Goal: Task Accomplishment & Management: Complete application form

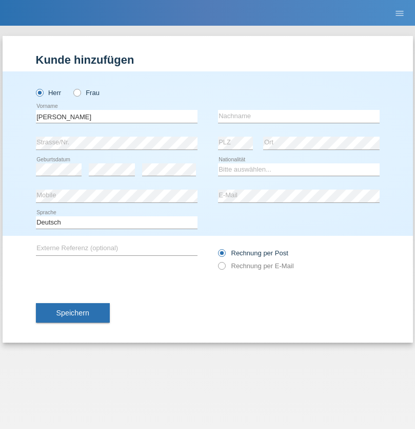
type input "[PERSON_NAME]"
click at [299, 116] on input "text" at bounding box center [299, 116] width 162 height 13
type input "[PERSON_NAME]"
select select "MU"
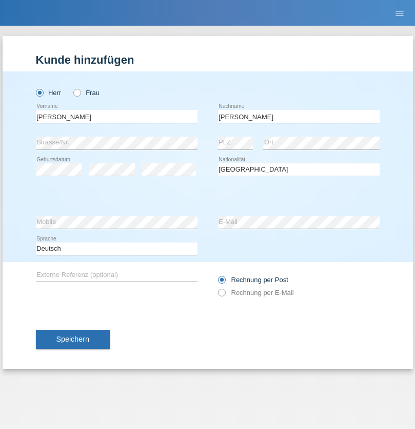
select select "C"
select select "12"
select select "06"
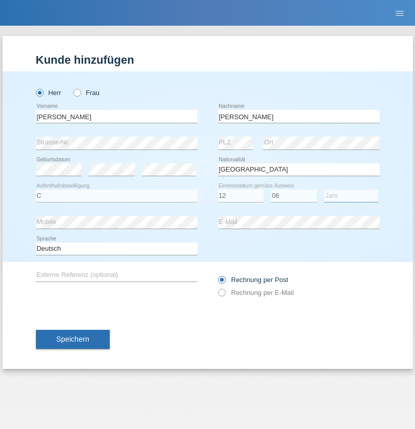
select select "2021"
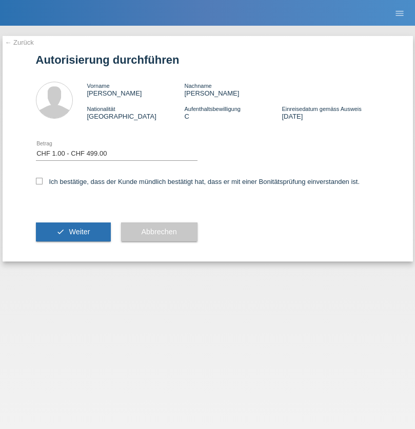
select select "1"
checkbox input "true"
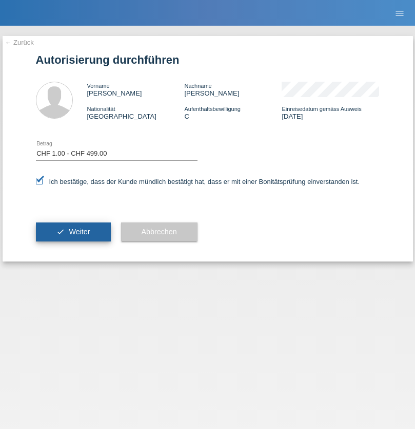
click at [73, 232] on span "Weiter" at bounding box center [79, 231] width 21 height 8
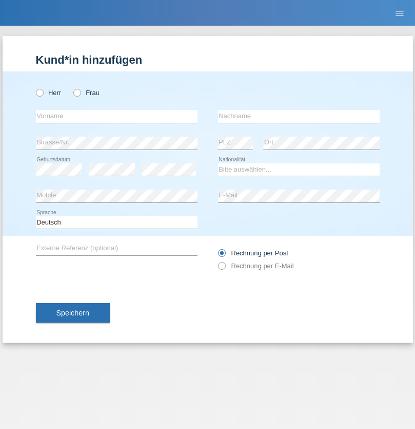
radio input "true"
click at [117, 116] on input "text" at bounding box center [117, 116] width 162 height 13
type input "Filipe José"
click at [299, 116] on input "text" at bounding box center [299, 116] width 162 height 13
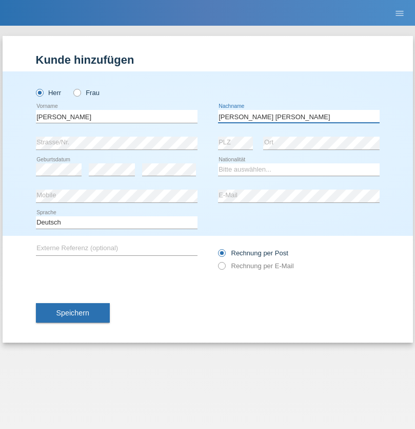
type input "Martins amaral"
select select "PT"
select select "C"
select select "22"
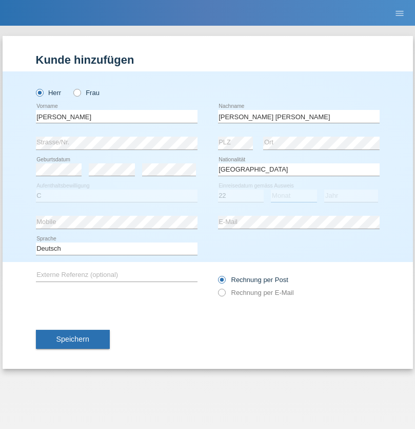
select select "02"
select select "2006"
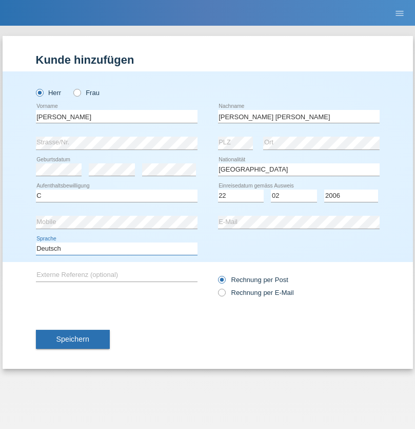
select select "en"
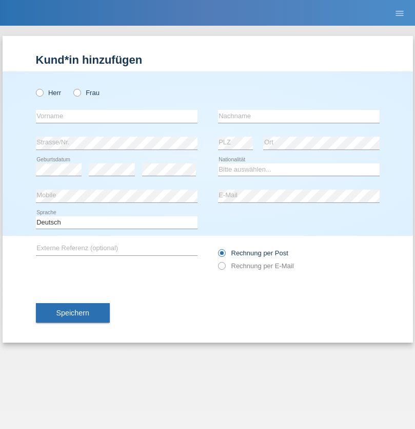
radio input "true"
click at [117, 116] on input "text" at bounding box center [117, 116] width 162 height 13
type input "Filipe josé"
click at [299, 116] on input "text" at bounding box center [299, 116] width 162 height 13
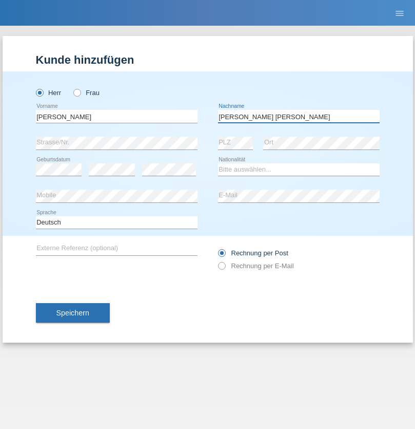
type input "[PERSON_NAME] [PERSON_NAME]"
select select "PT"
select select "C"
select select "22"
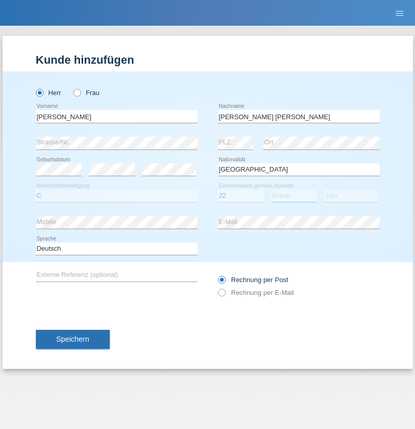
select select "02"
select select "2006"
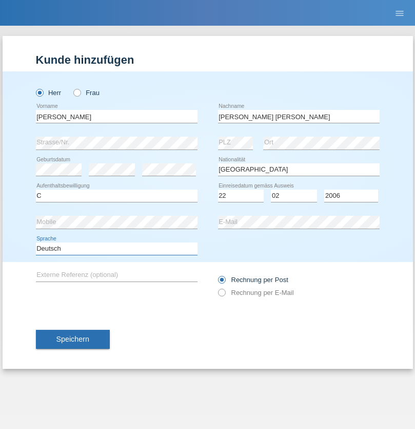
select select "en"
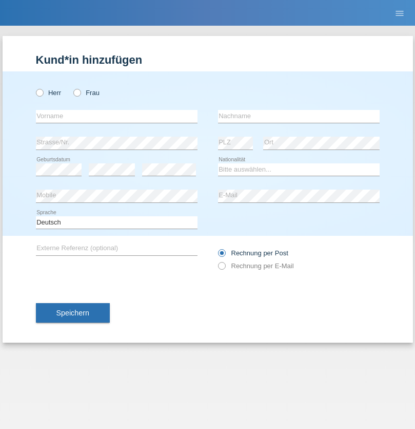
radio input "true"
click at [117, 116] on input "text" at bounding box center [117, 116] width 162 height 13
type input "Taibe"
click at [299, 116] on input "text" at bounding box center [299, 116] width 162 height 13
type input "Shabani"
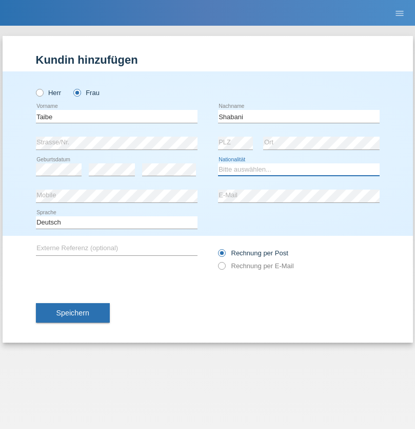
select select "RS"
select select "C"
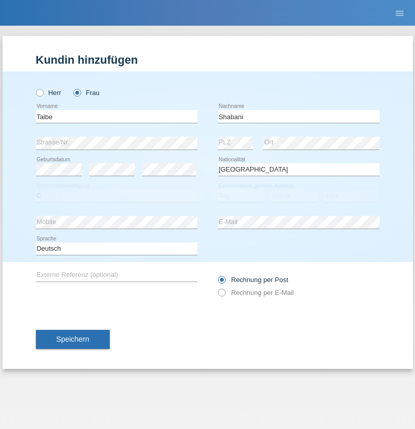
select select "06"
select select "02"
select select "1995"
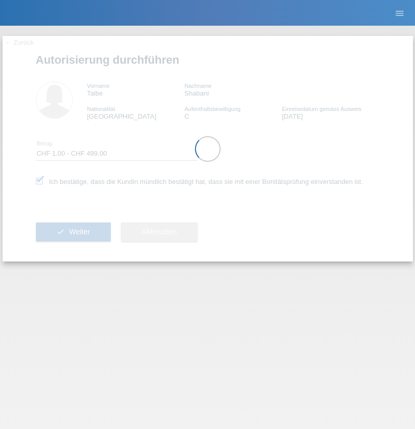
select select "1"
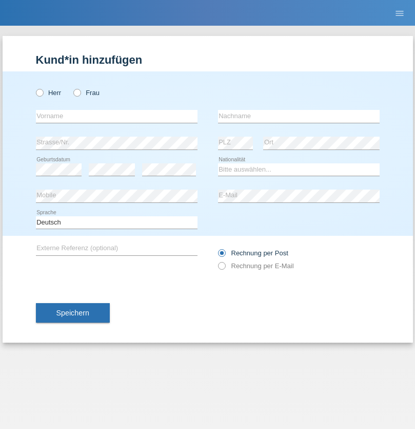
radio input "true"
click at [117, 116] on input "text" at bounding box center [117, 116] width 162 height 13
type input "Maria"
click at [299, 116] on input "text" at bounding box center [299, 116] width 162 height 13
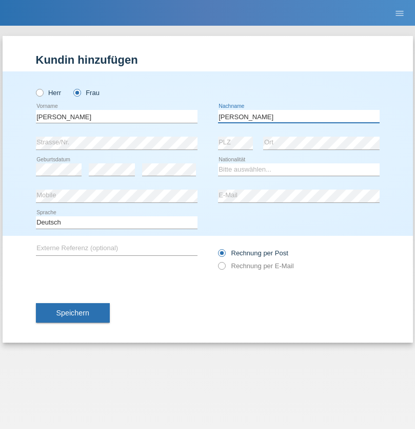
type input "Gomes"
select select "AO"
select select "C"
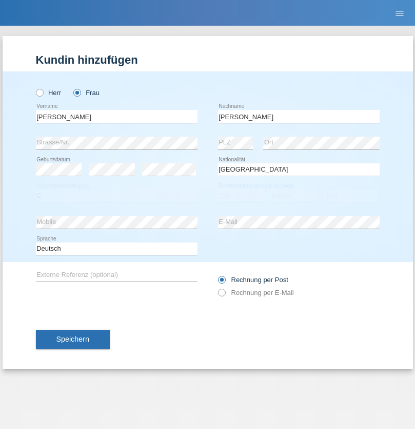
select select "20"
select select "04"
select select "2009"
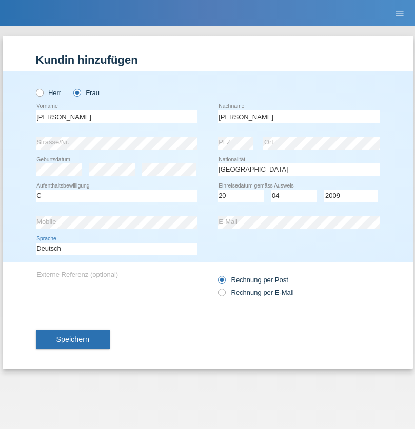
select select "en"
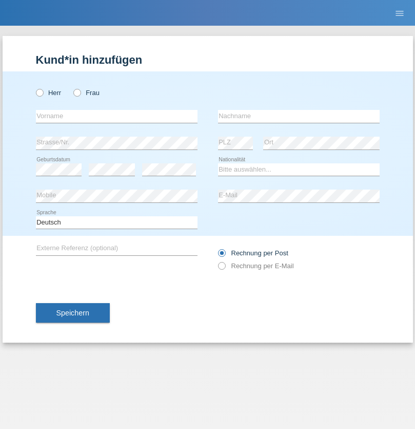
radio input "true"
click at [117, 116] on input "text" at bounding box center [117, 116] width 162 height 13
type input "Mohammad Qais"
click at [299, 116] on input "text" at bounding box center [299, 116] width 162 height 13
type input "Nemani"
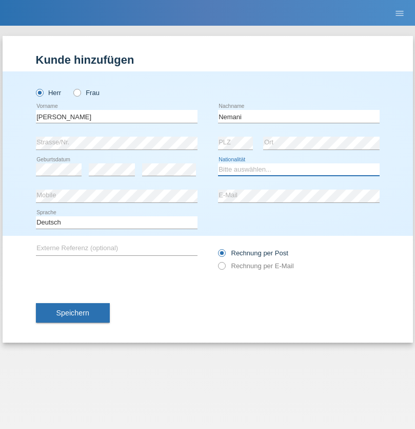
select select "AF"
select select "C"
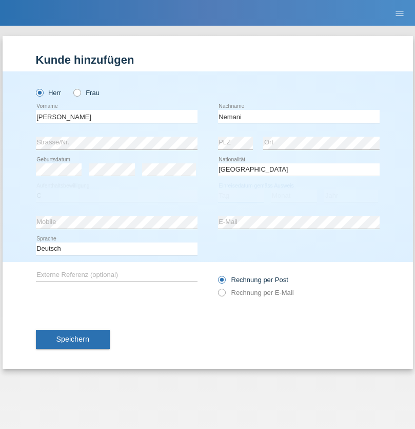
select select "02"
select select "01"
select select "2021"
